Goal: Task Accomplishment & Management: Manage account settings

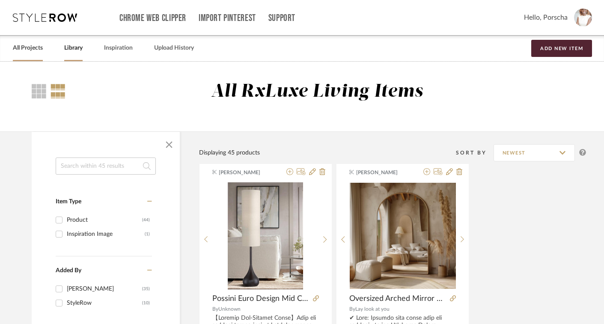
click at [27, 45] on link "All Projects" at bounding box center [28, 48] width 30 height 12
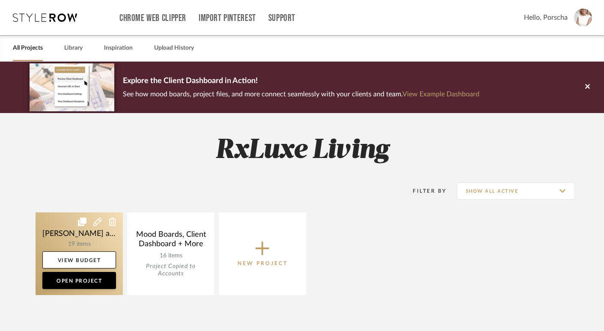
click at [90, 240] on link at bounding box center [79, 253] width 87 height 83
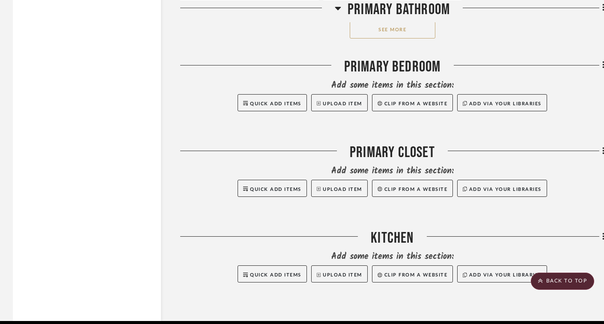
scroll to position [1412, 0]
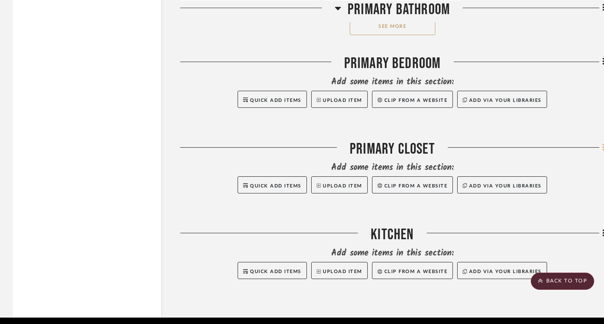
click at [441, 150] on icon at bounding box center [603, 147] width 2 height 7
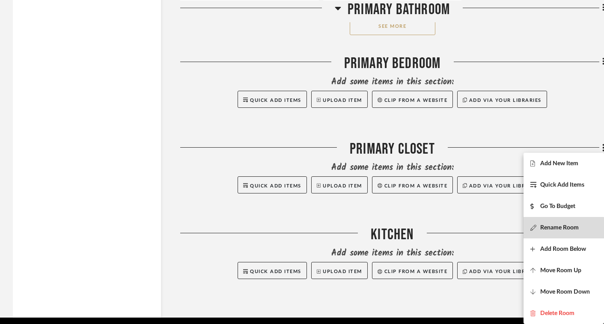
click at [441, 229] on span "Rename Room" at bounding box center [559, 227] width 39 height 7
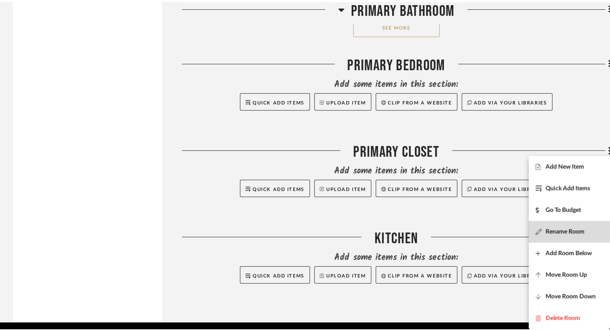
scroll to position [0, 0]
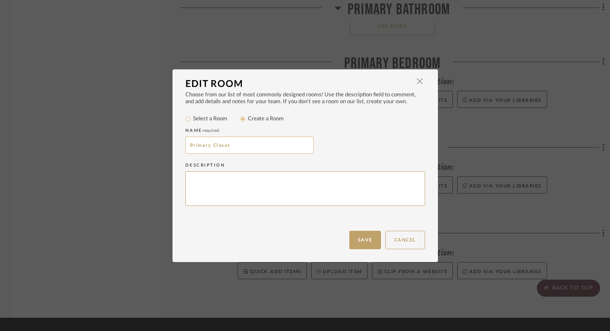
click at [244, 143] on input "Primary Closet" at bounding box center [249, 145] width 128 height 17
click at [233, 151] on input "Primary ClosetFoyer" at bounding box center [249, 145] width 128 height 17
type input "Foyer"
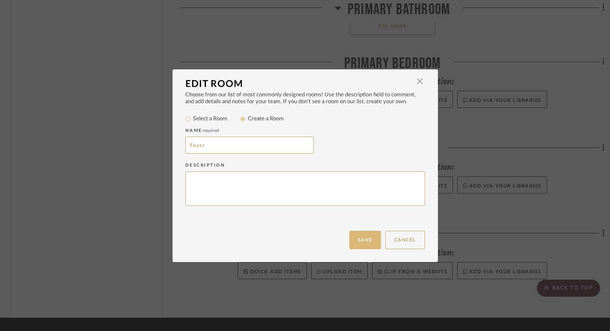
click at [368, 244] on button "Save" at bounding box center [365, 240] width 32 height 18
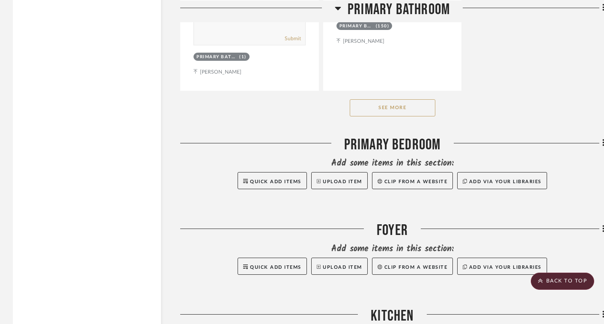
scroll to position [1322, 0]
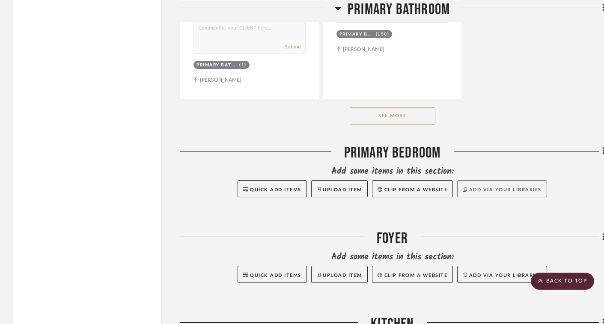
click at [441, 188] on button "Add via your libraries" at bounding box center [502, 188] width 90 height 17
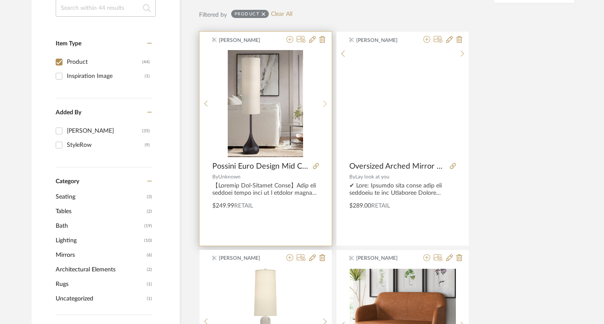
scroll to position [155, 0]
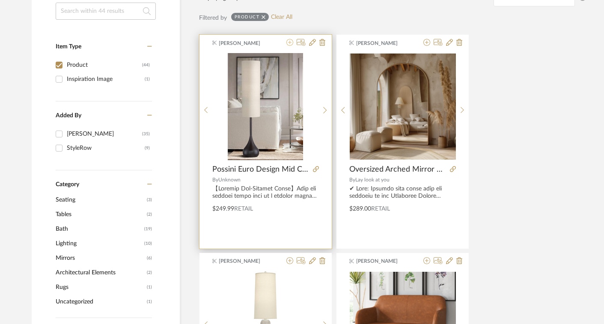
click at [291, 45] on icon at bounding box center [289, 42] width 7 height 7
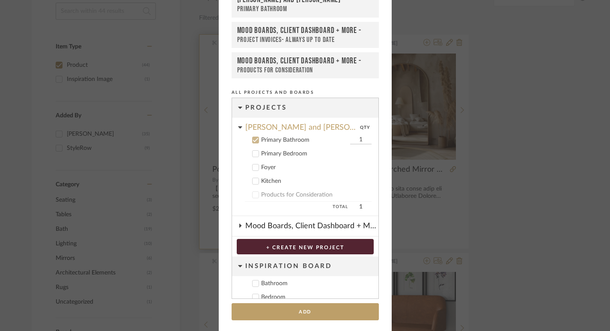
scroll to position [56, 0]
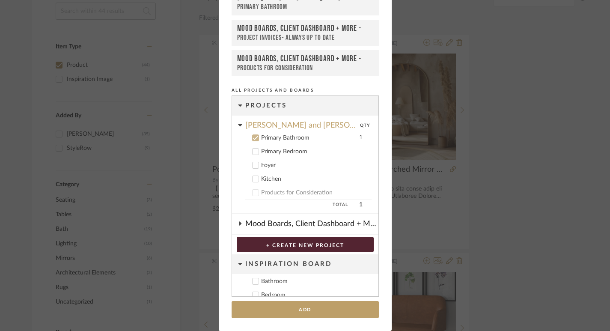
click at [257, 148] on label "Primary Bedroom" at bounding box center [308, 151] width 127 height 9
click at [254, 139] on icon at bounding box center [256, 138] width 6 height 6
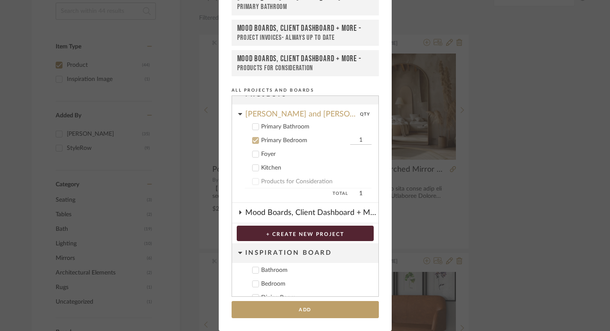
scroll to position [0, 0]
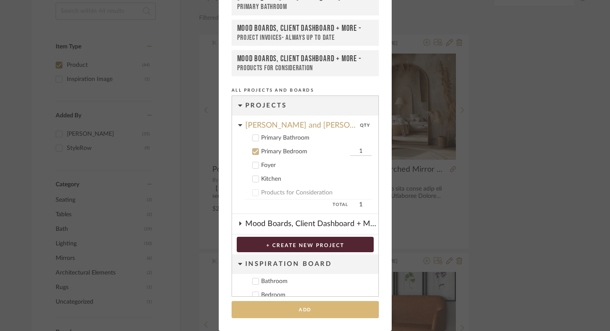
click at [279, 309] on button "Add" at bounding box center [305, 310] width 147 height 18
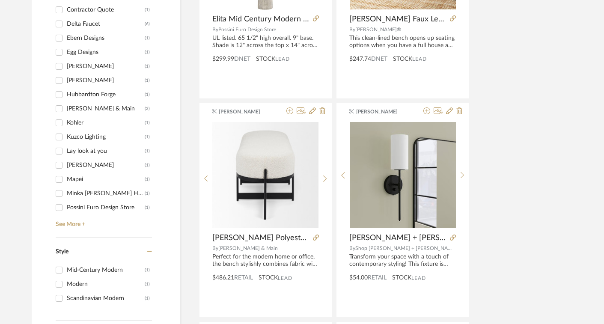
scroll to position [536, 0]
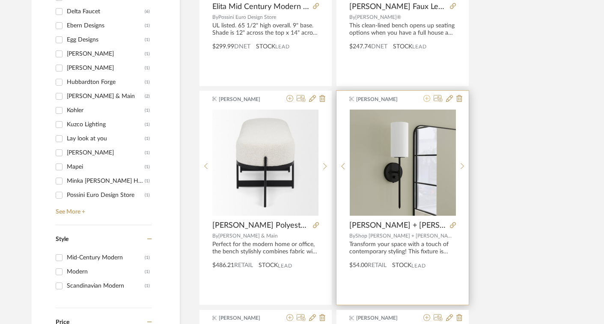
click at [428, 98] on icon at bounding box center [426, 98] width 7 height 7
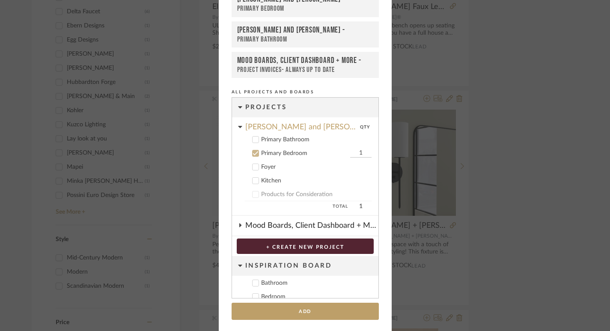
scroll to position [56, 0]
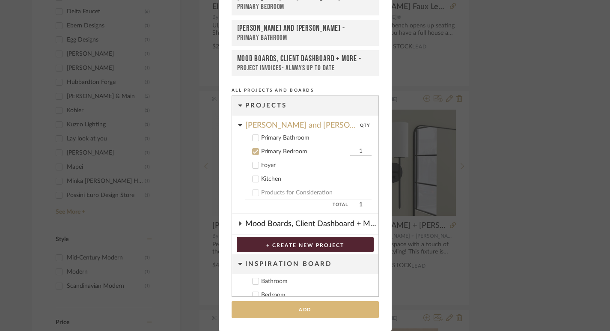
click at [307, 315] on button "Add" at bounding box center [305, 310] width 147 height 18
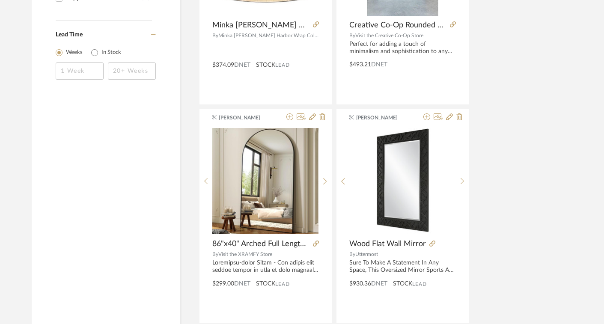
scroll to position [958, 0]
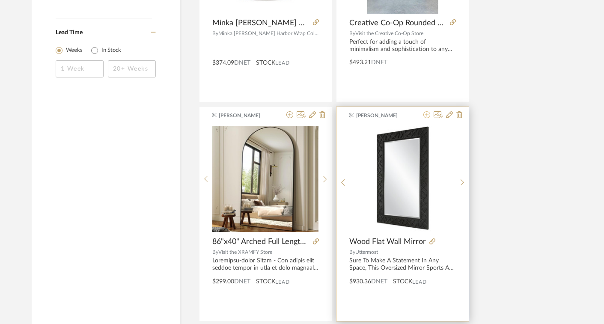
click at [429, 114] on icon at bounding box center [426, 114] width 7 height 7
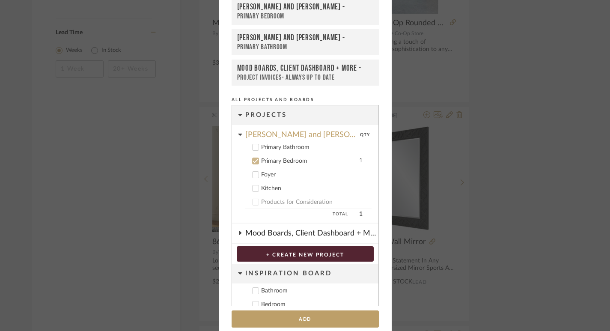
scroll to position [56, 0]
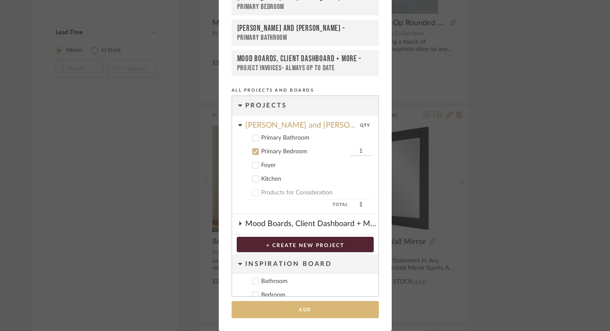
click at [302, 313] on button "Add" at bounding box center [305, 310] width 147 height 18
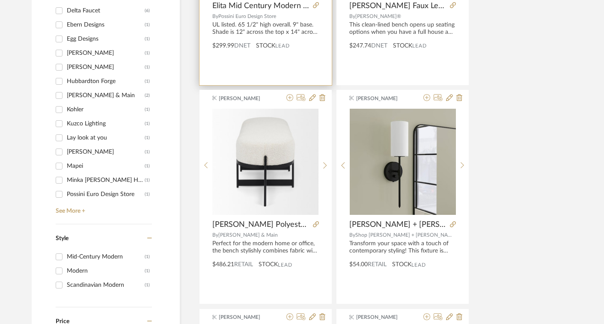
scroll to position [538, 0]
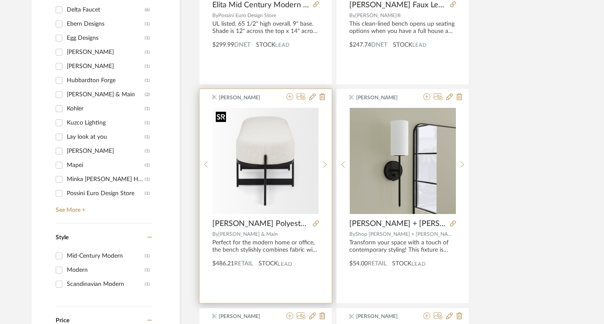
click at [285, 165] on img "0" at bounding box center [265, 161] width 106 height 106
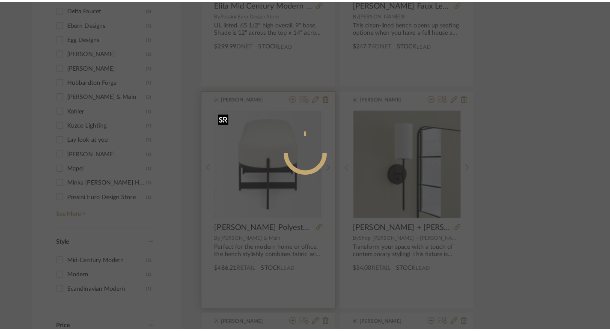
scroll to position [0, 0]
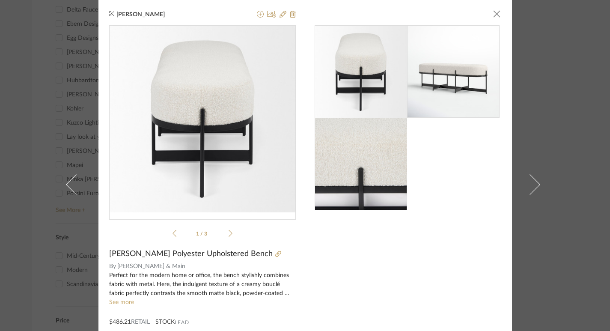
click at [428, 94] on img at bounding box center [453, 71] width 92 height 92
click at [499, 12] on div "Porscha Showers-Martin-Petties × 1 / 3 Jinny Polyester Upholstered Bench By Jos…" at bounding box center [305, 184] width 414 height 369
click at [491, 13] on span "button" at bounding box center [496, 13] width 17 height 17
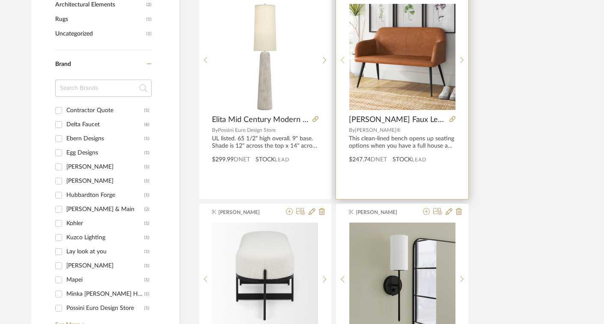
scroll to position [365, 0]
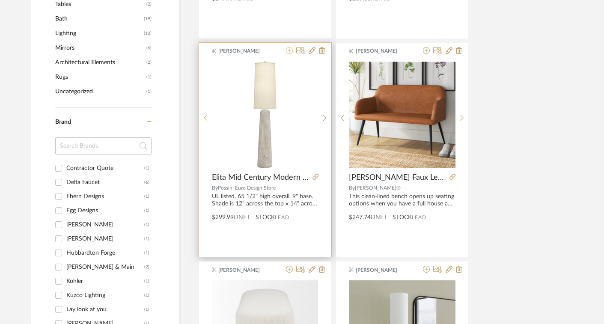
click at [290, 50] on icon at bounding box center [289, 50] width 7 height 7
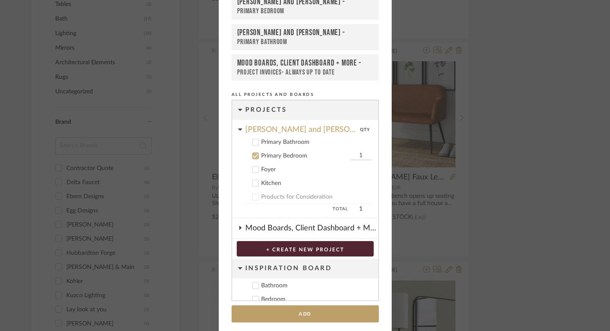
scroll to position [56, 0]
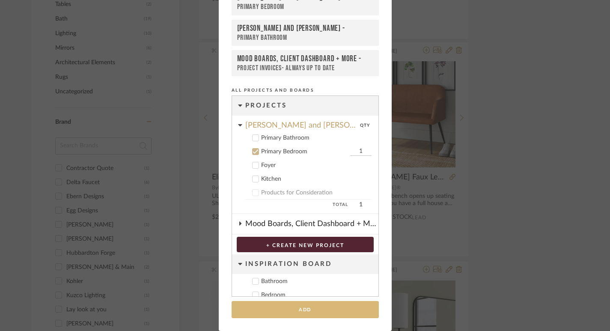
click at [308, 309] on button "Add" at bounding box center [305, 310] width 147 height 18
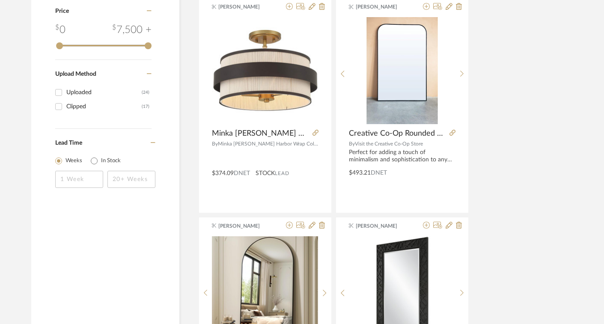
scroll to position [842, 0]
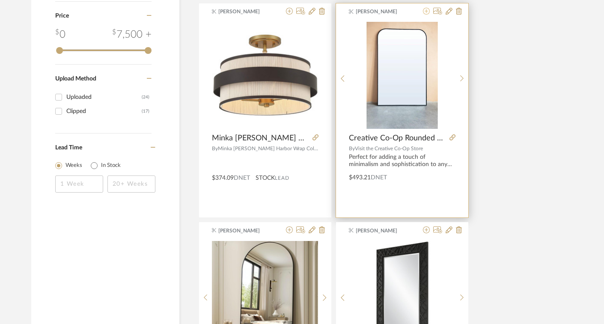
click at [427, 9] on icon at bounding box center [426, 11] width 7 height 7
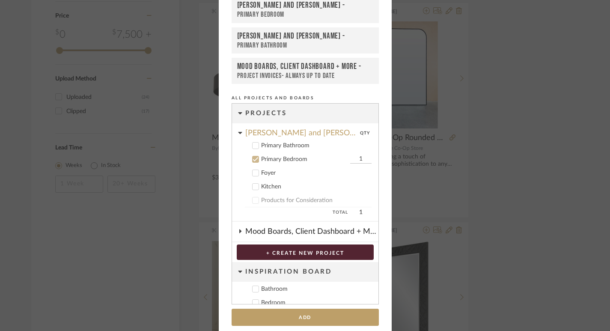
scroll to position [56, 0]
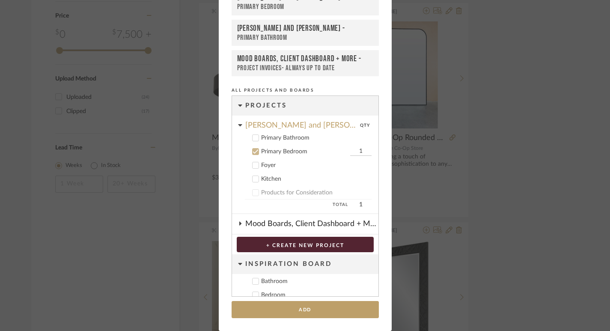
click at [253, 163] on icon at bounding box center [256, 165] width 6 height 6
click at [253, 152] on icon at bounding box center [256, 152] width 6 height 6
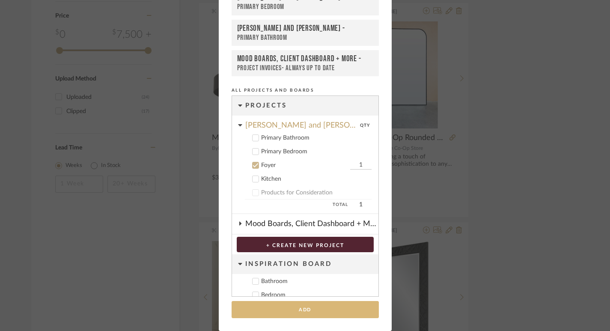
click at [297, 308] on button "Add" at bounding box center [305, 310] width 147 height 18
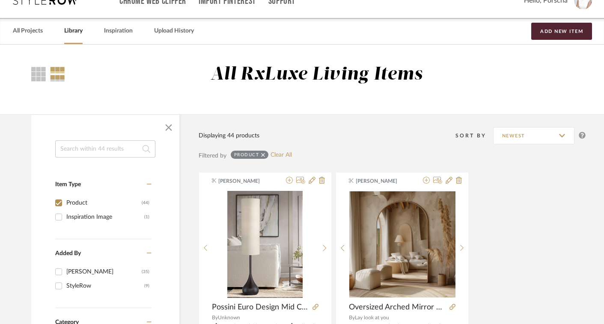
scroll to position [0, 0]
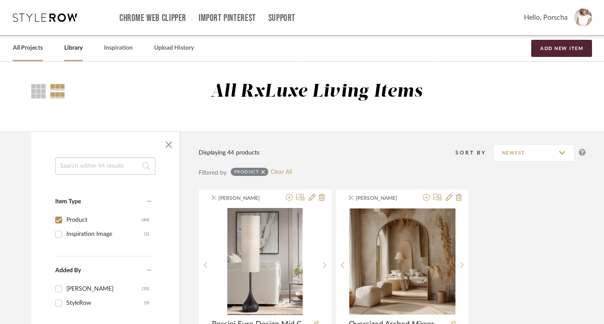
click at [36, 54] on div "All Projects" at bounding box center [28, 48] width 30 height 26
click at [31, 48] on link "All Projects" at bounding box center [28, 48] width 30 height 12
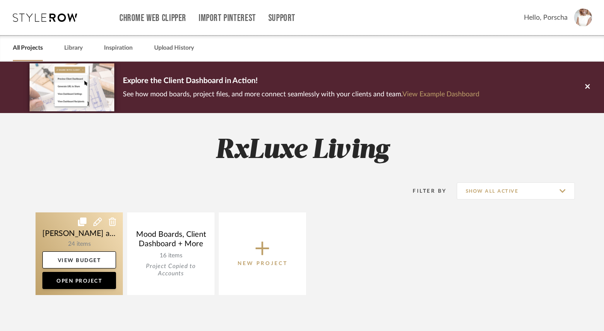
click at [77, 239] on link at bounding box center [79, 253] width 87 height 83
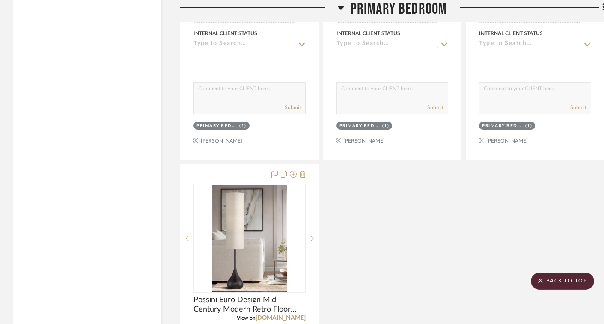
scroll to position [1729, 0]
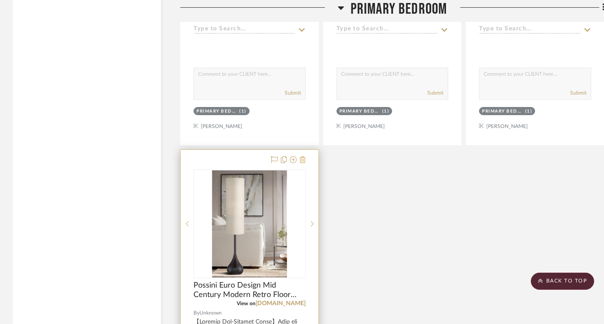
click at [305, 158] on icon at bounding box center [303, 159] width 6 height 7
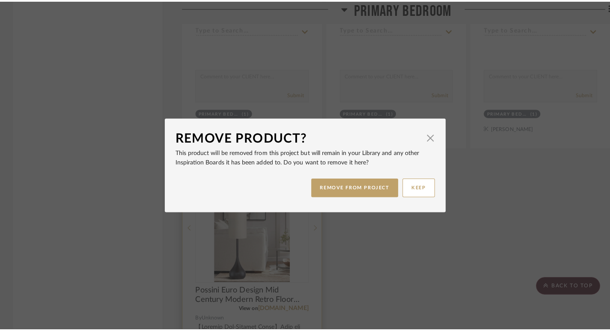
scroll to position [0, 0]
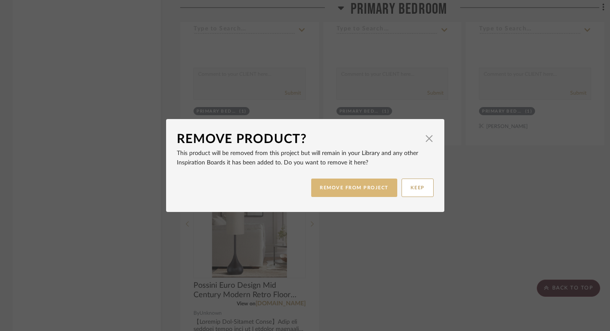
click at [339, 186] on button "REMOVE FROM PROJECT" at bounding box center [354, 188] width 86 height 18
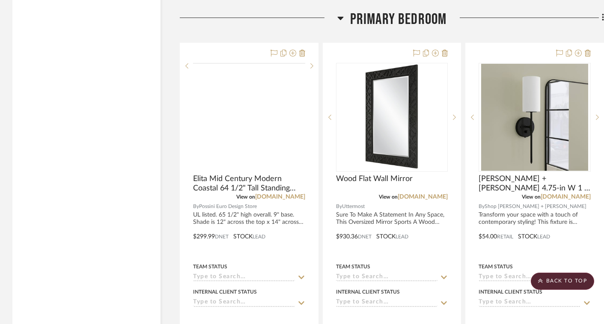
scroll to position [1412, 0]
